Goal: Navigation & Orientation: Find specific page/section

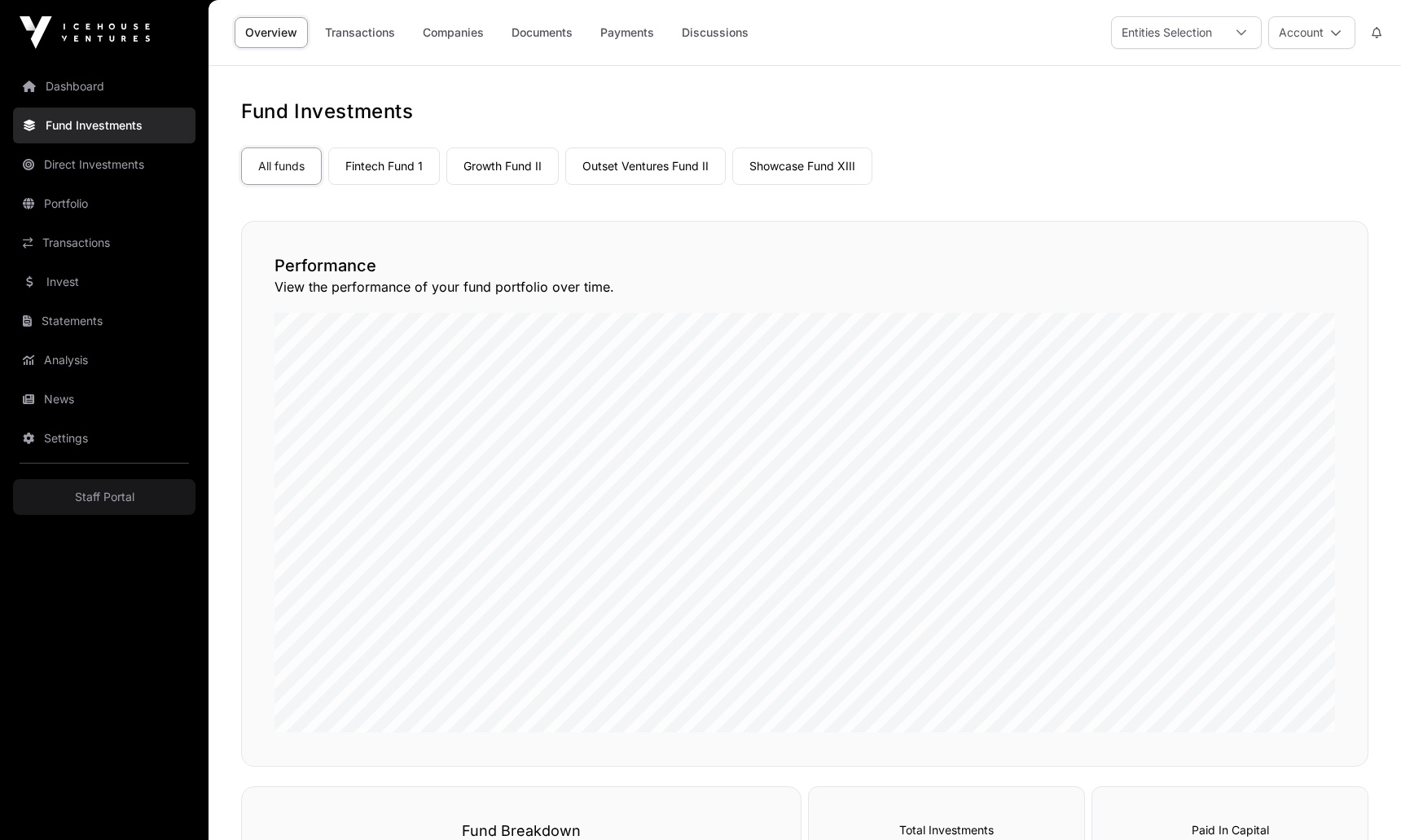
scroll to position [-1, 0]
click at [78, 284] on link "Invest" at bounding box center [104, 281] width 183 height 36
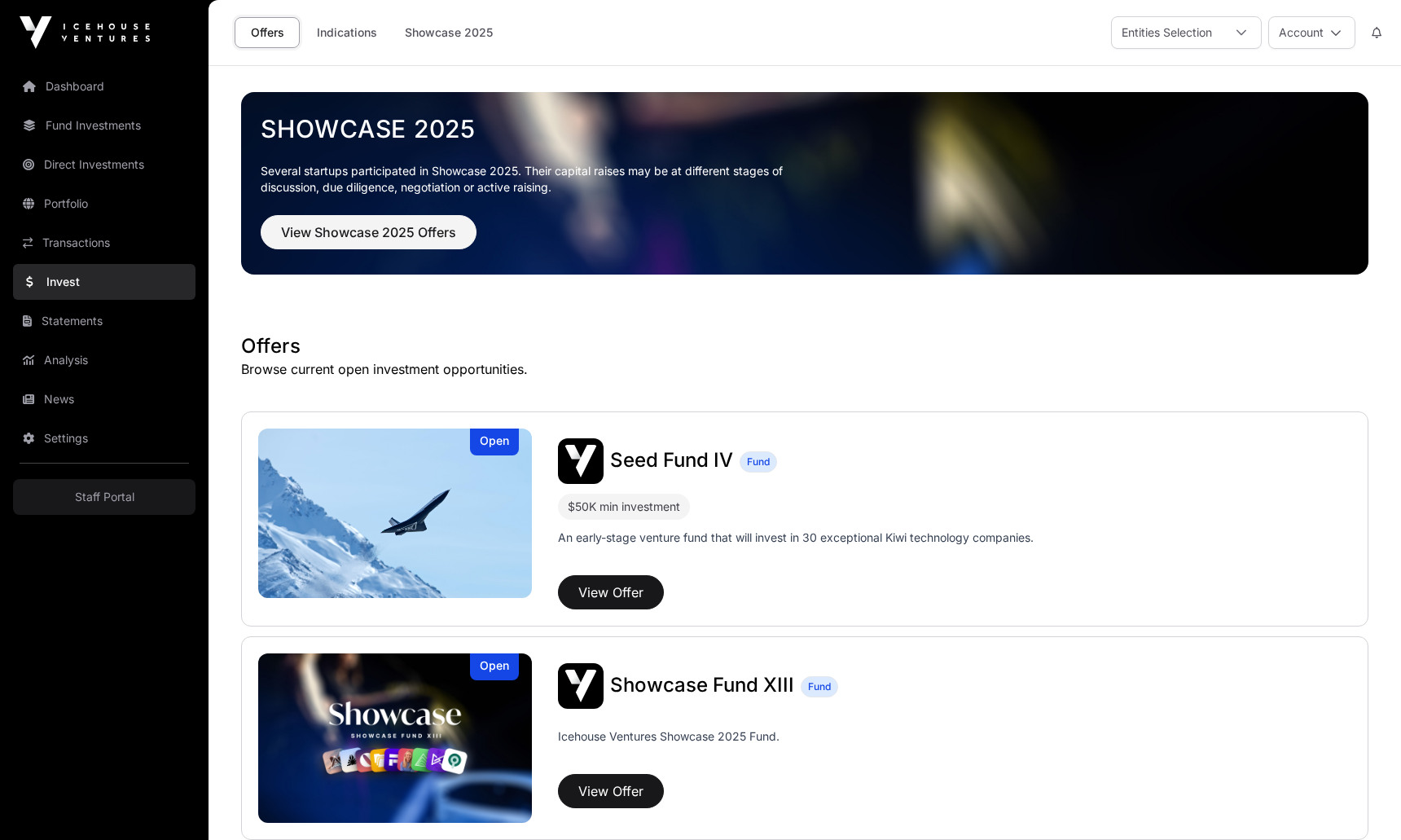
click at [35, 269] on link "Invest" at bounding box center [104, 281] width 183 height 36
click at [102, 324] on link "Statements" at bounding box center [104, 321] width 183 height 36
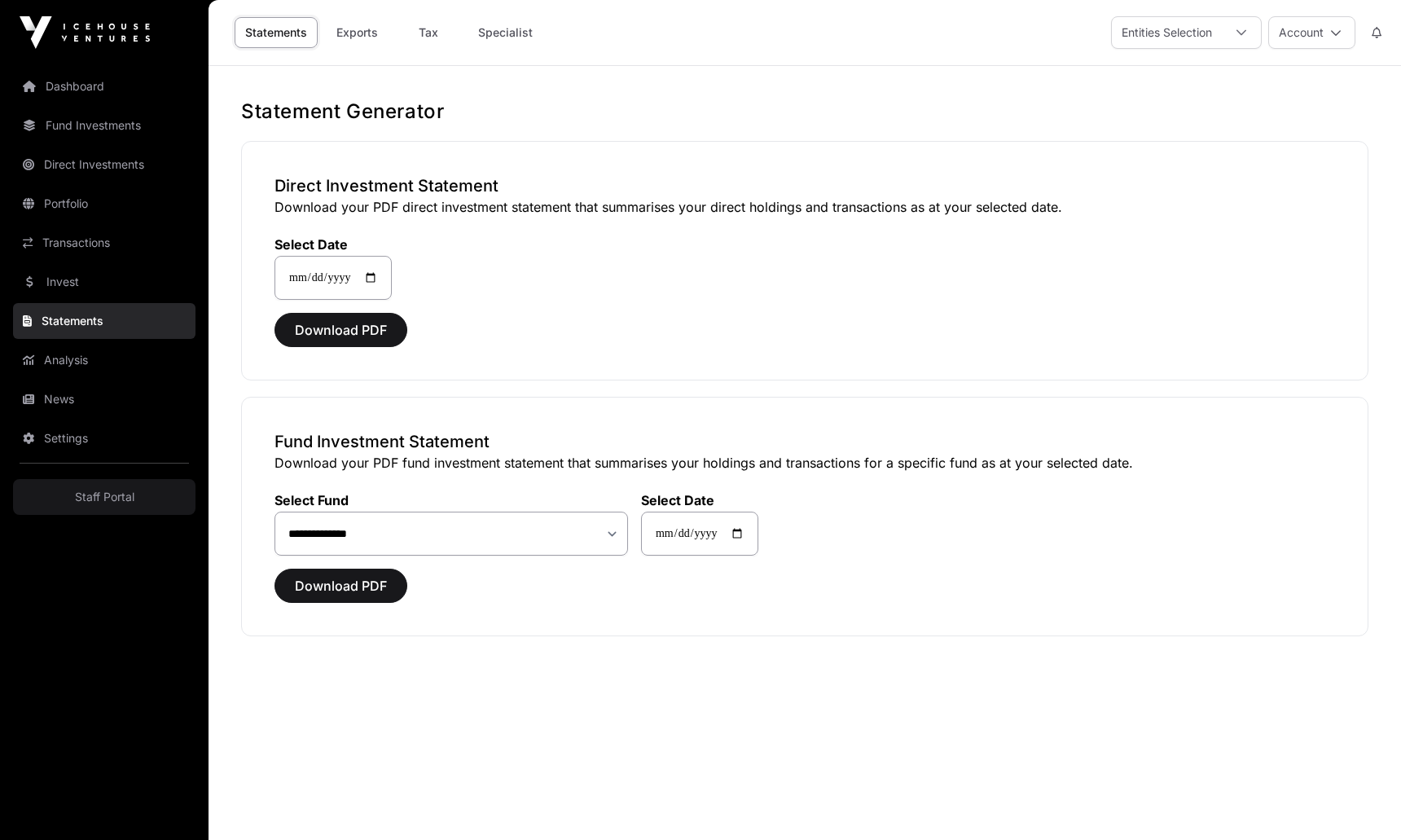
click at [62, 358] on link "Analysis" at bounding box center [104, 360] width 183 height 36
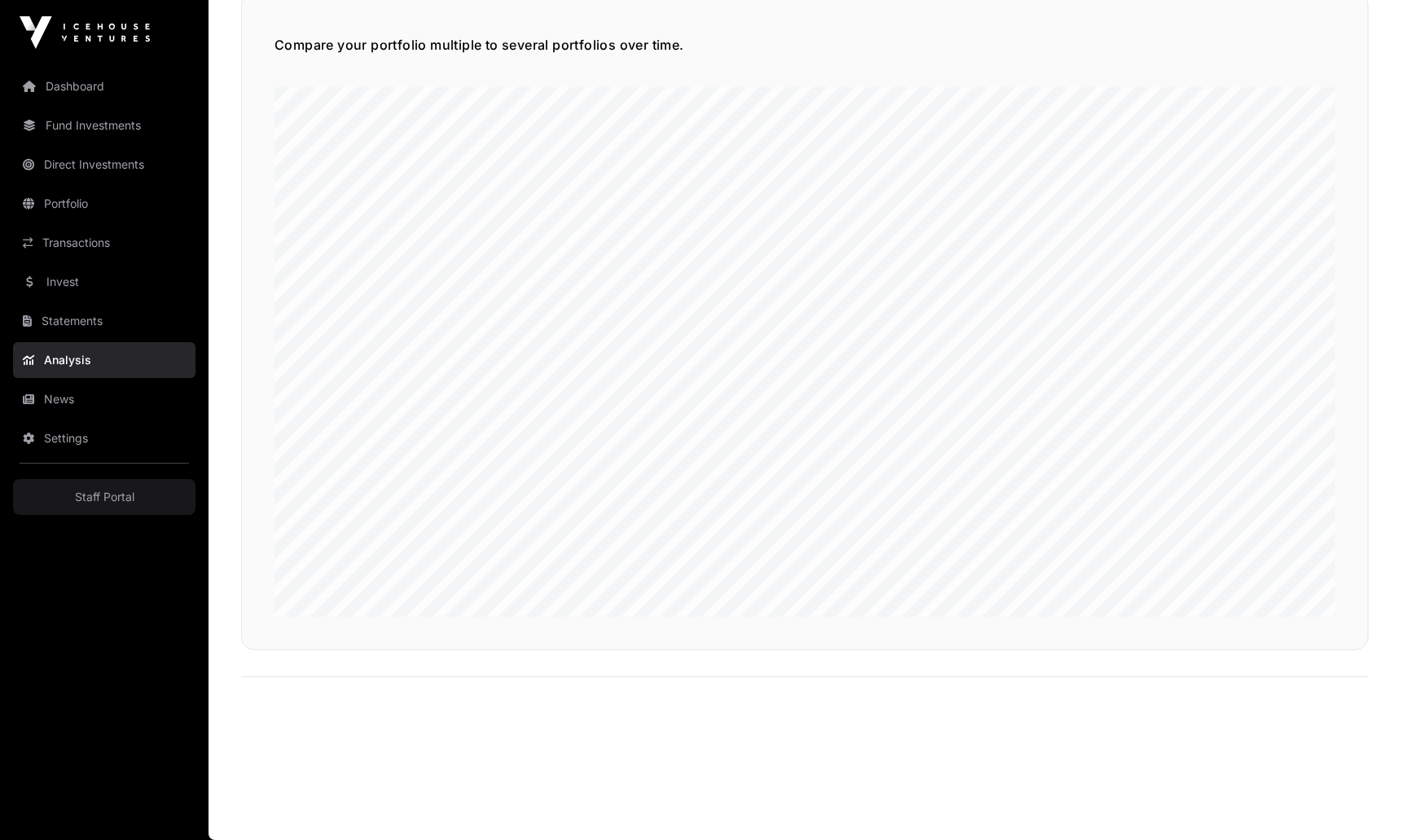
scroll to position [3925, 0]
